Goal: Task Accomplishment & Management: Use online tool/utility

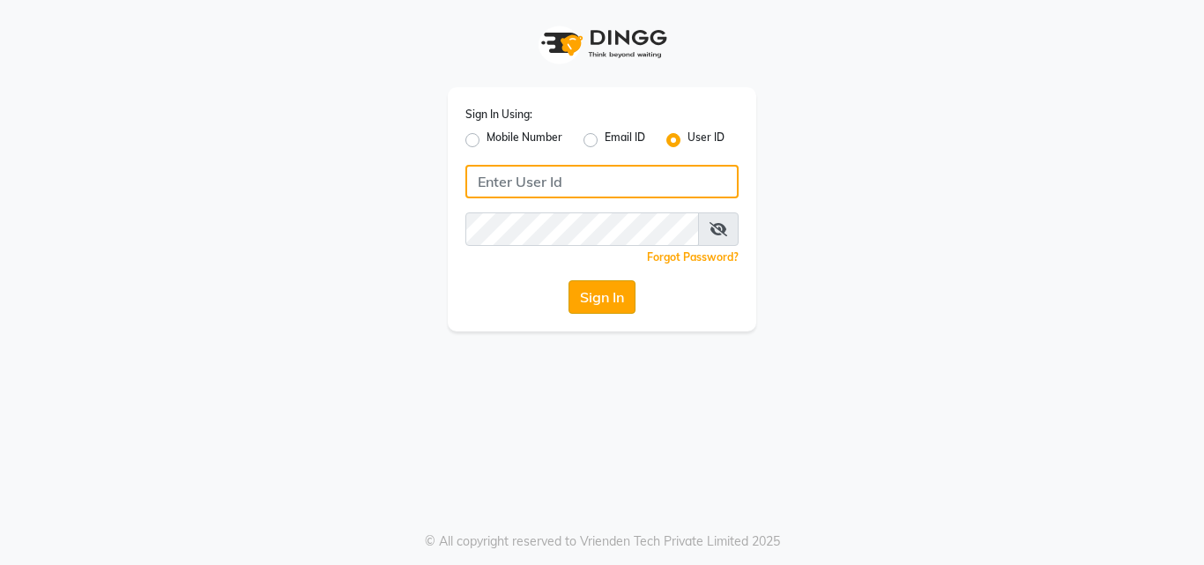
type input "artisanstudio"
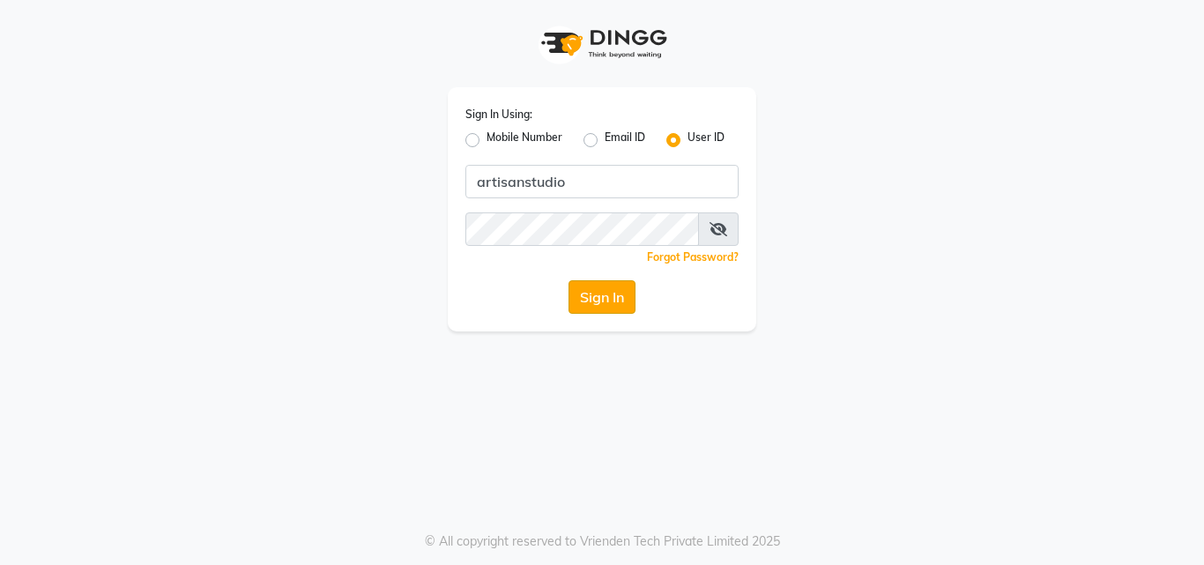
click at [595, 302] on button "Sign In" at bounding box center [601, 296] width 67 height 33
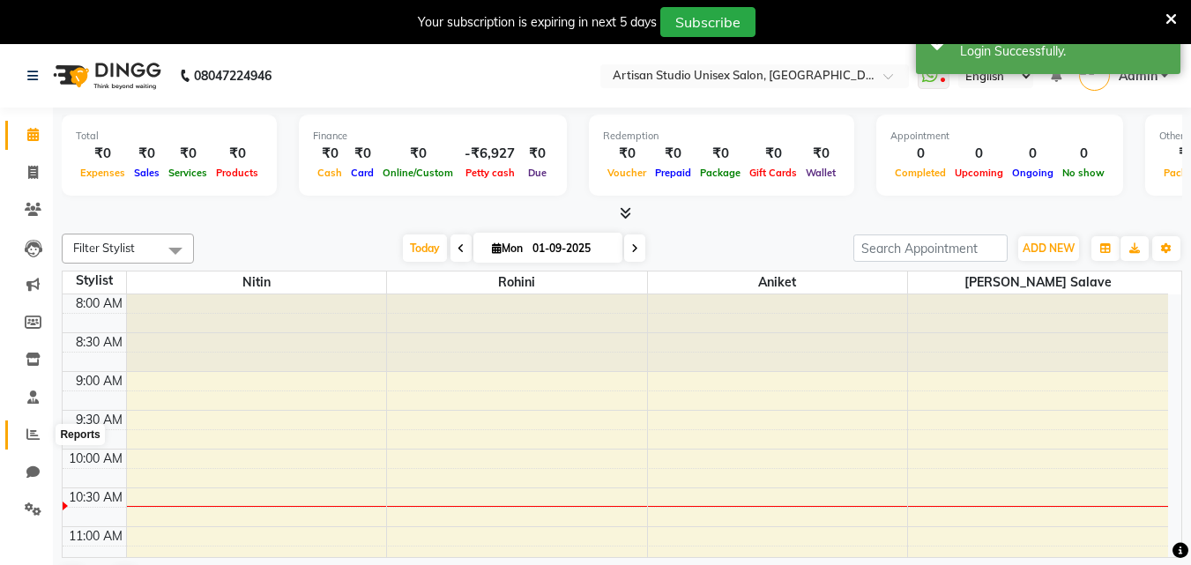
click at [35, 442] on span at bounding box center [33, 435] width 31 height 20
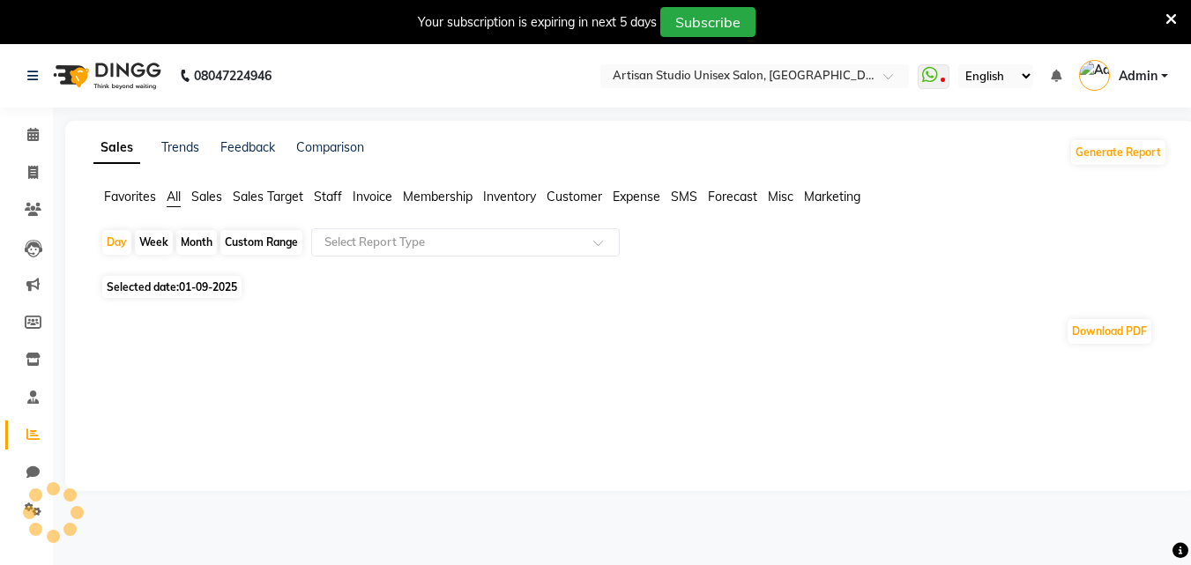
click at [42, 432] on span at bounding box center [33, 435] width 31 height 20
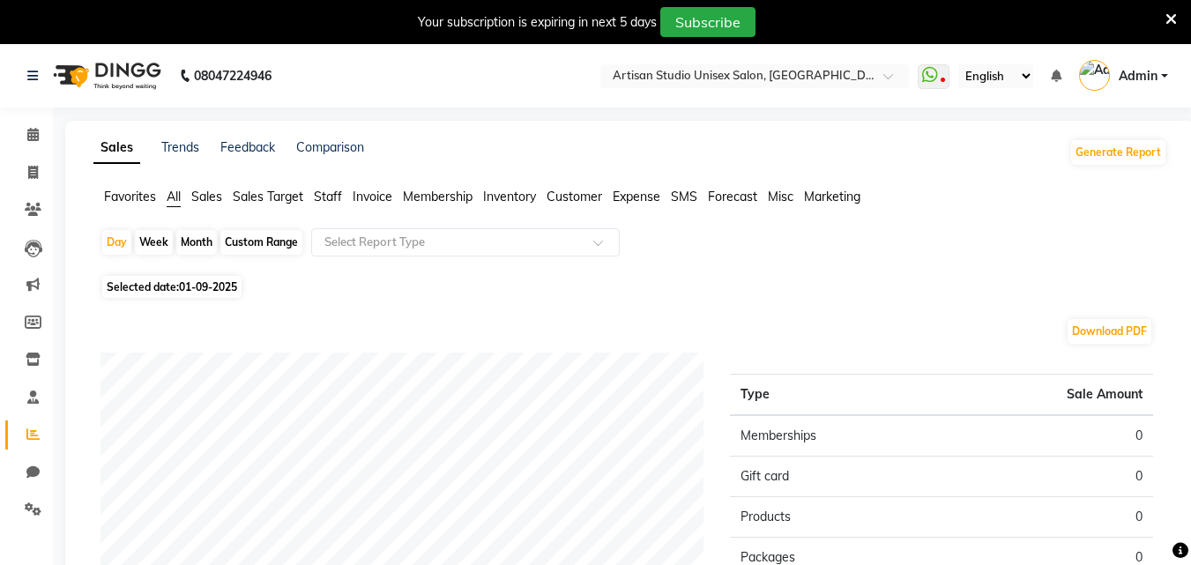
click at [204, 239] on div "Month" at bounding box center [196, 242] width 41 height 25
select select "9"
select select "2025"
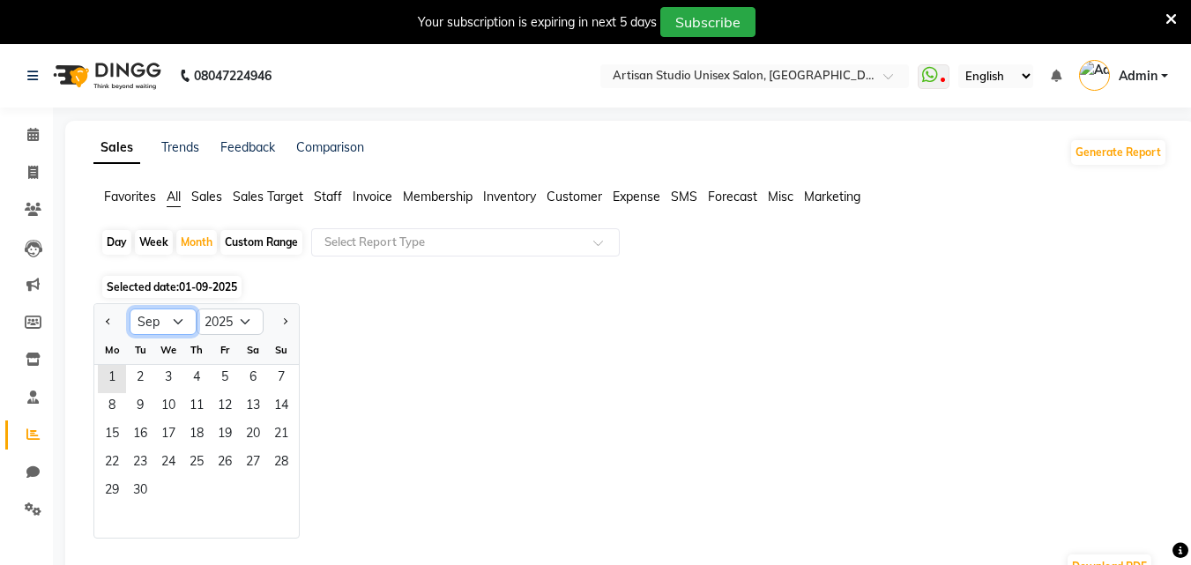
click at [180, 316] on select "Jan Feb Mar Apr May Jun [DATE] Aug Sep Oct Nov Dec" at bounding box center [163, 321] width 67 height 26
select select "8"
click at [130, 308] on select "Jan Feb Mar Apr May Jun [DATE] Aug Sep Oct Nov Dec" at bounding box center [163, 321] width 67 height 26
click at [276, 487] on span "31" at bounding box center [281, 492] width 28 height 28
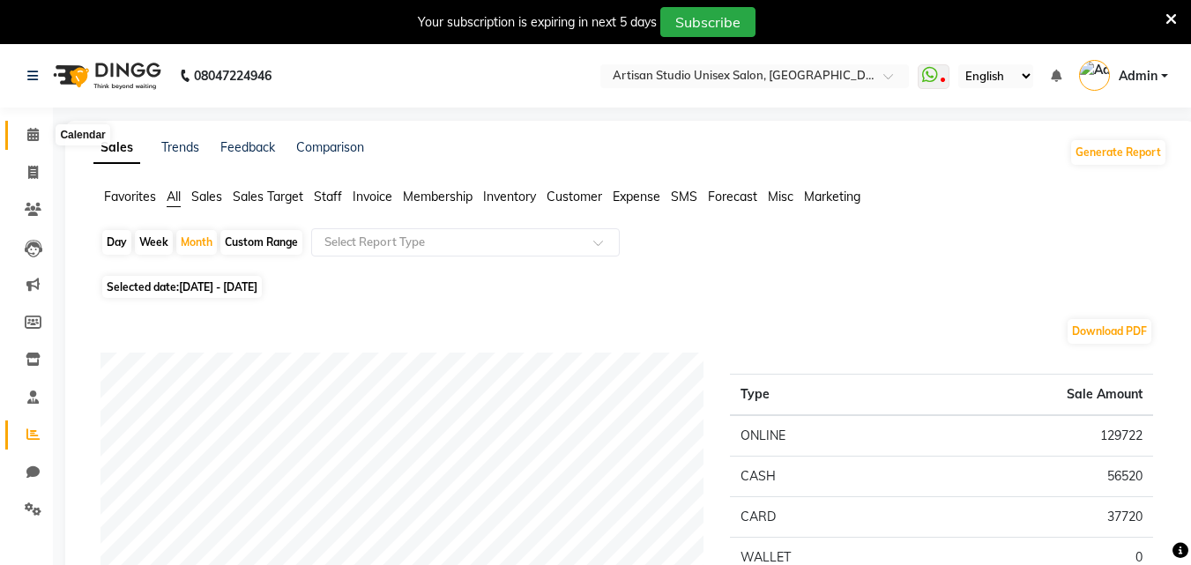
click at [40, 136] on span at bounding box center [33, 135] width 31 height 20
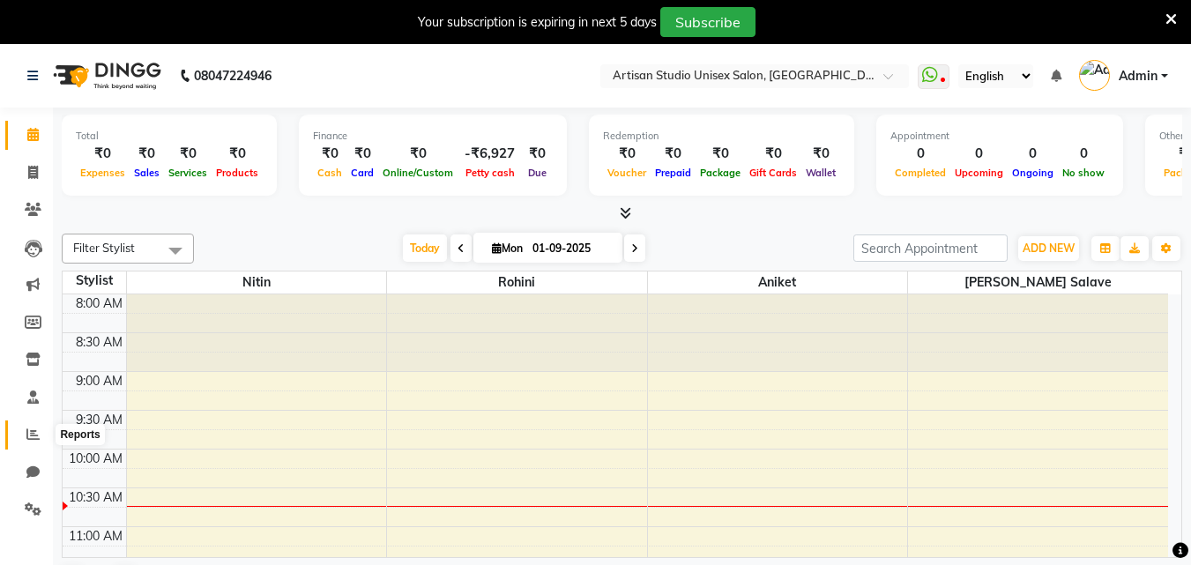
click at [33, 439] on icon at bounding box center [32, 433] width 13 height 13
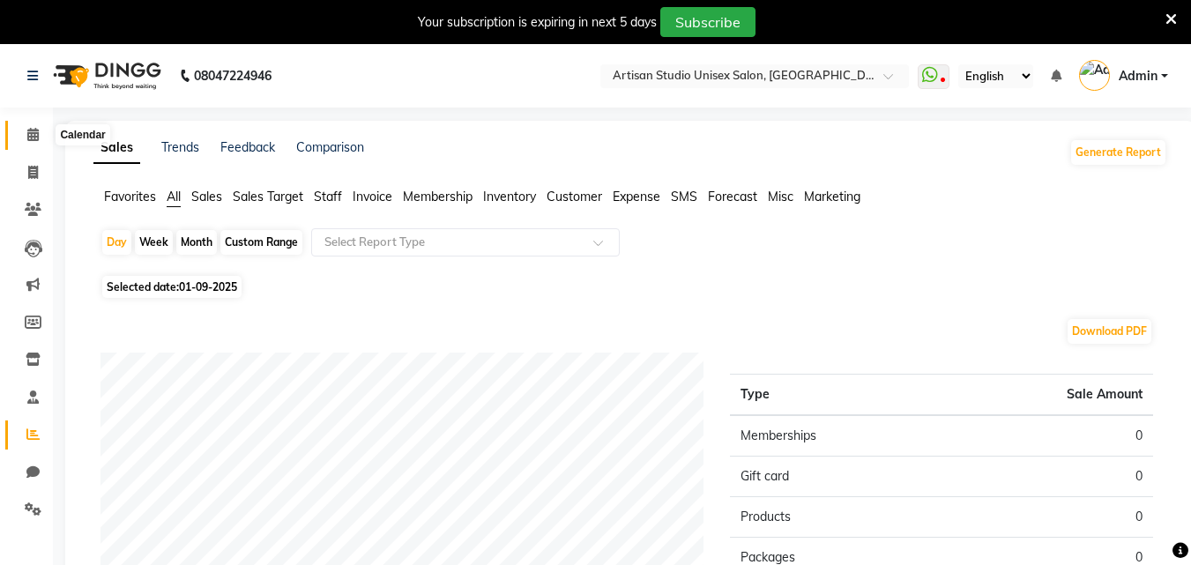
click at [29, 135] on icon at bounding box center [32, 134] width 11 height 13
